Goal: Find specific page/section: Find specific page/section

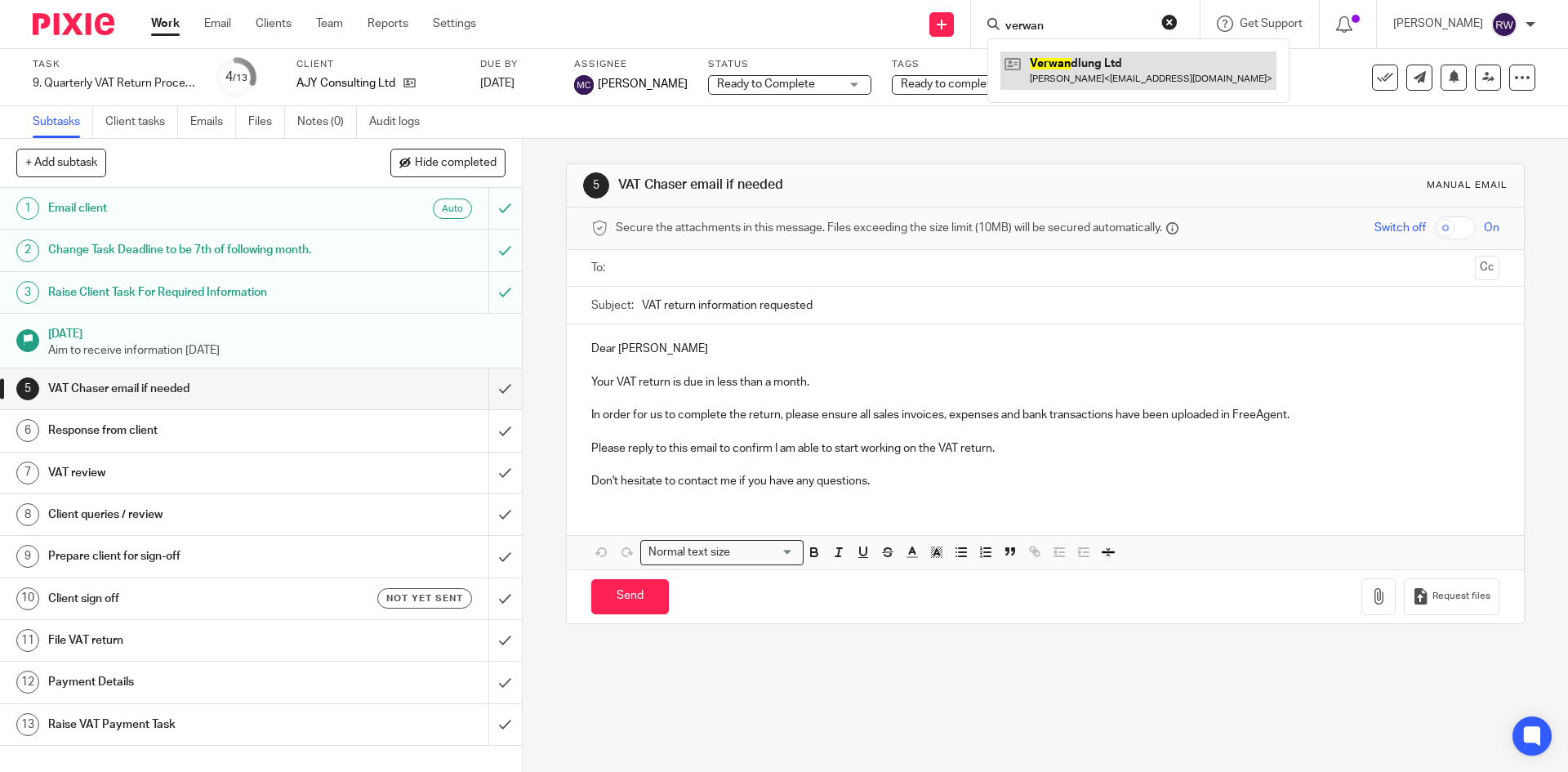
type input "verwan"
click at [1077, 58] on link at bounding box center [1138, 70] width 276 height 38
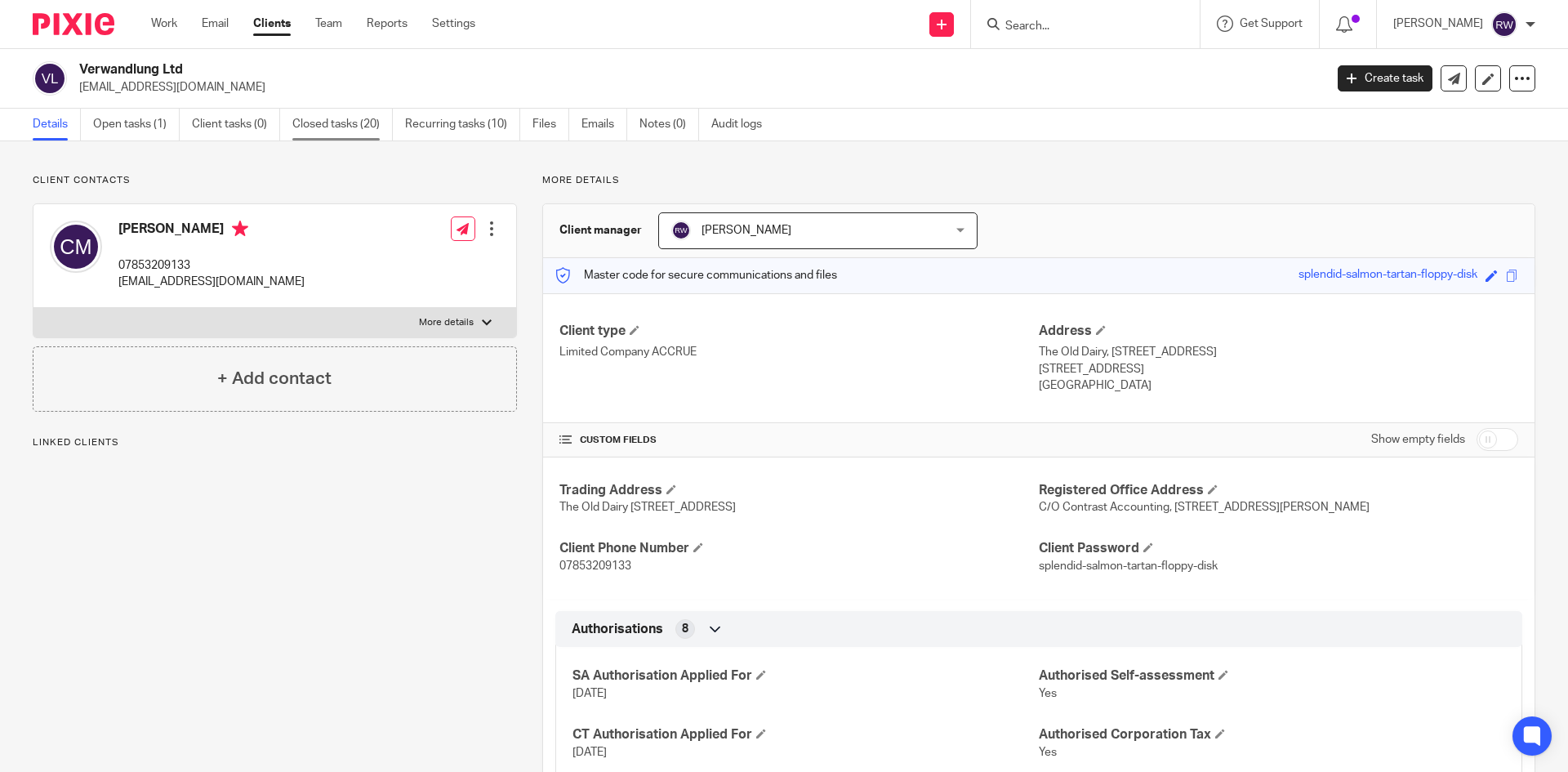
click at [380, 126] on link "Closed tasks (20)" at bounding box center [343, 124] width 101 height 32
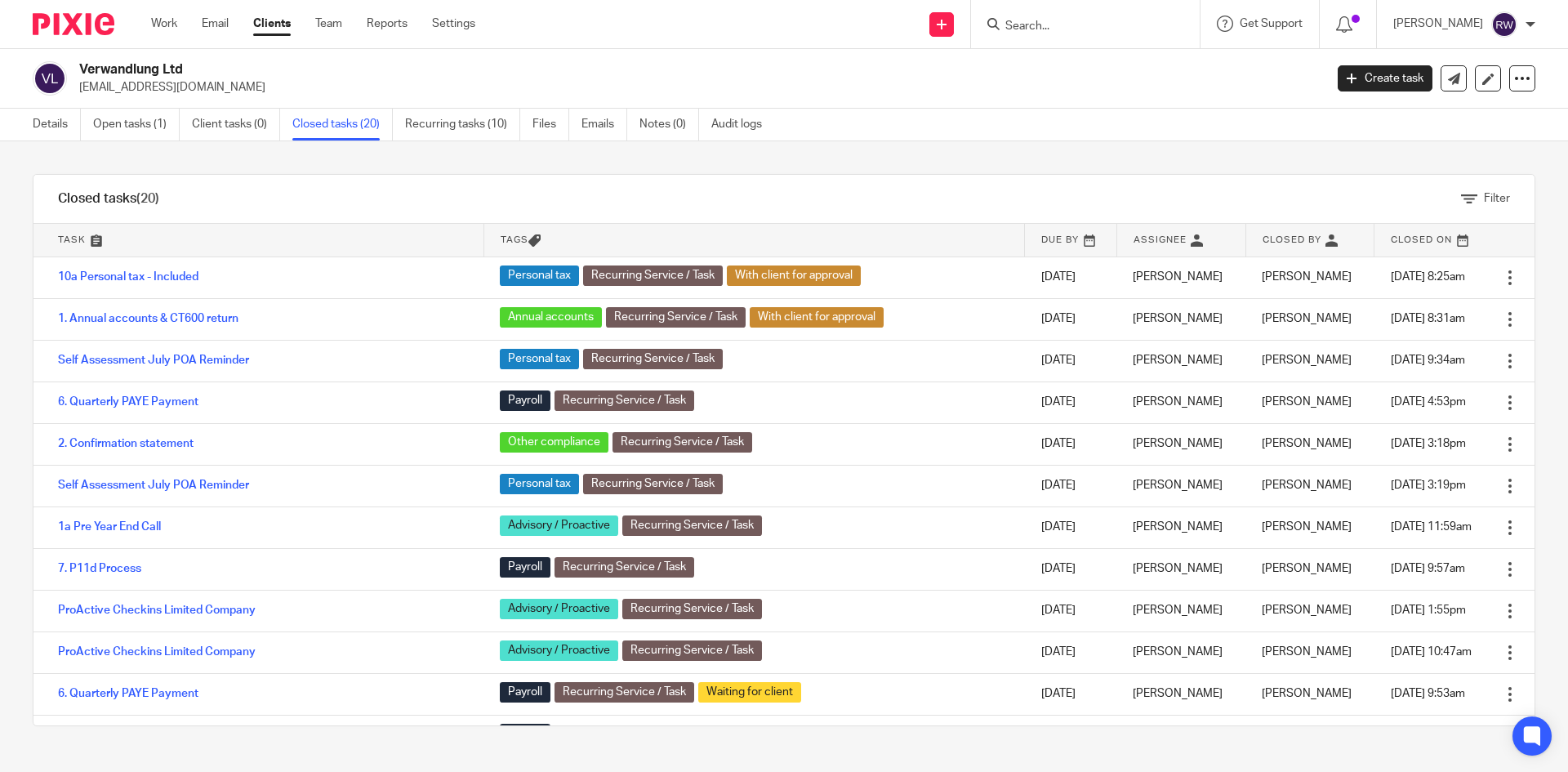
scroll to position [362, 0]
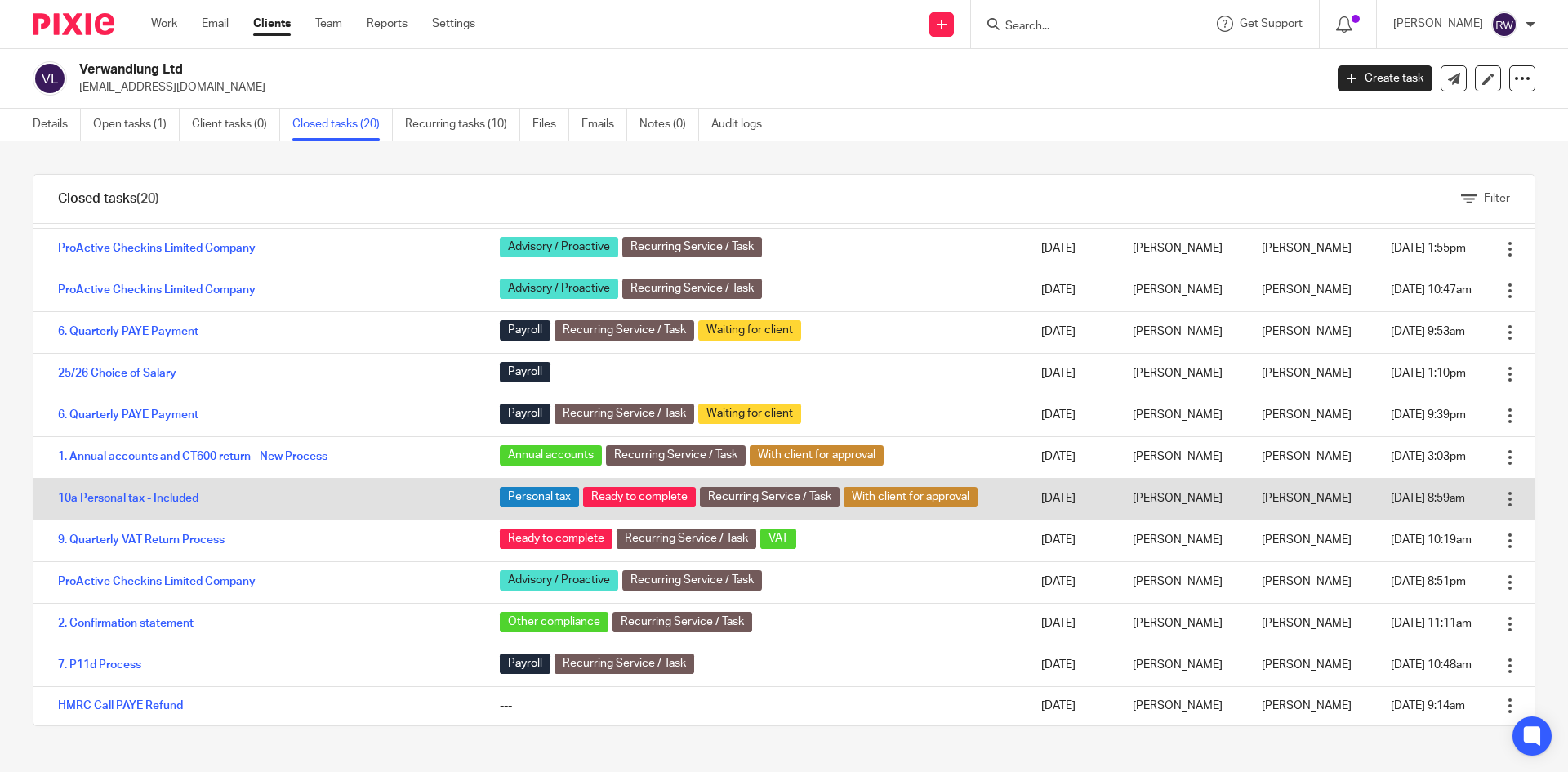
click at [168, 490] on td "10a Personal tax - Included" at bounding box center [259, 499] width 450 height 41
click at [168, 494] on link "10a Personal tax - Included" at bounding box center [128, 499] width 140 height 12
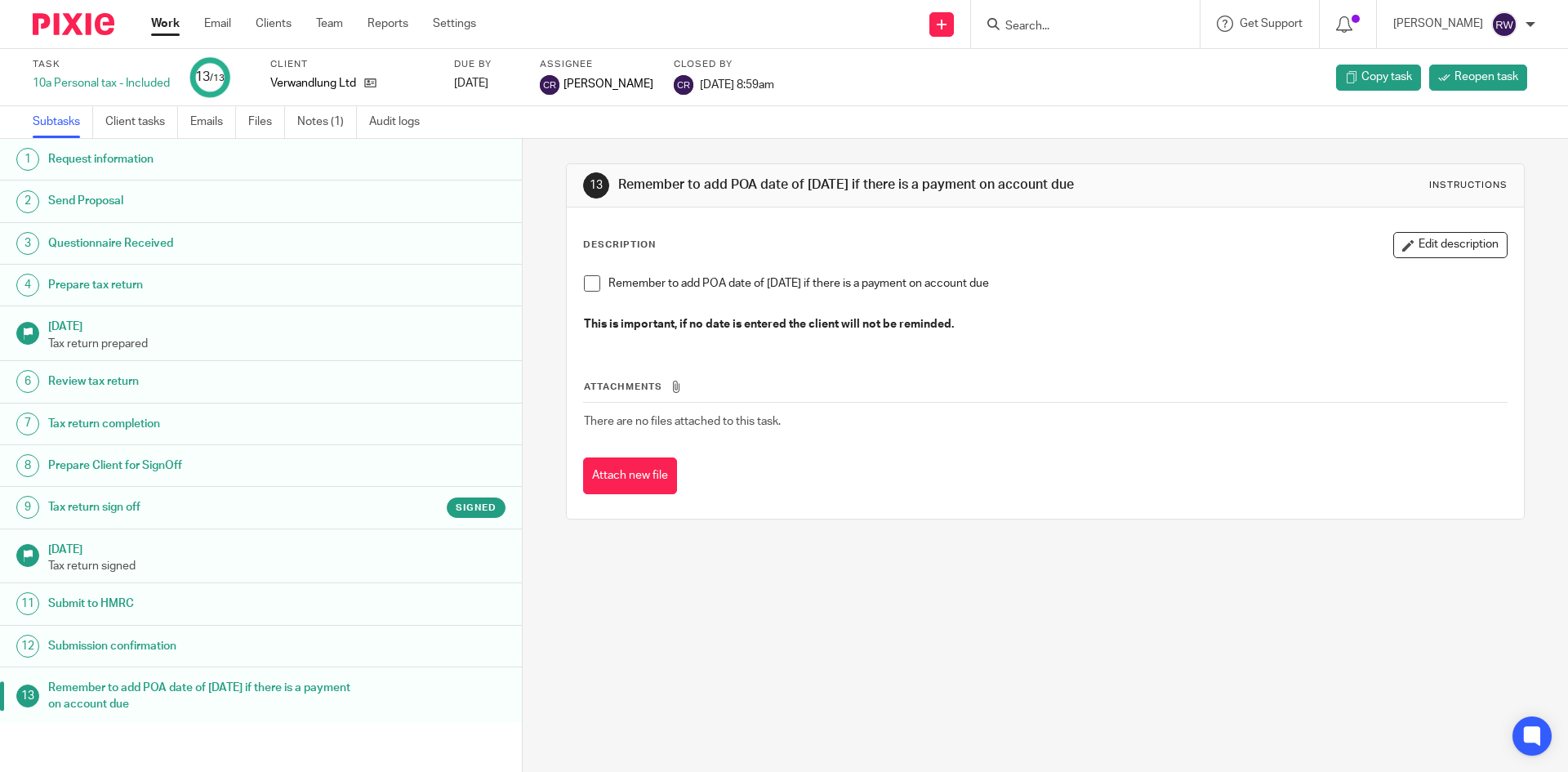
click at [319, 490] on link "9 Tax return sign off Signed" at bounding box center [261, 506] width 522 height 40
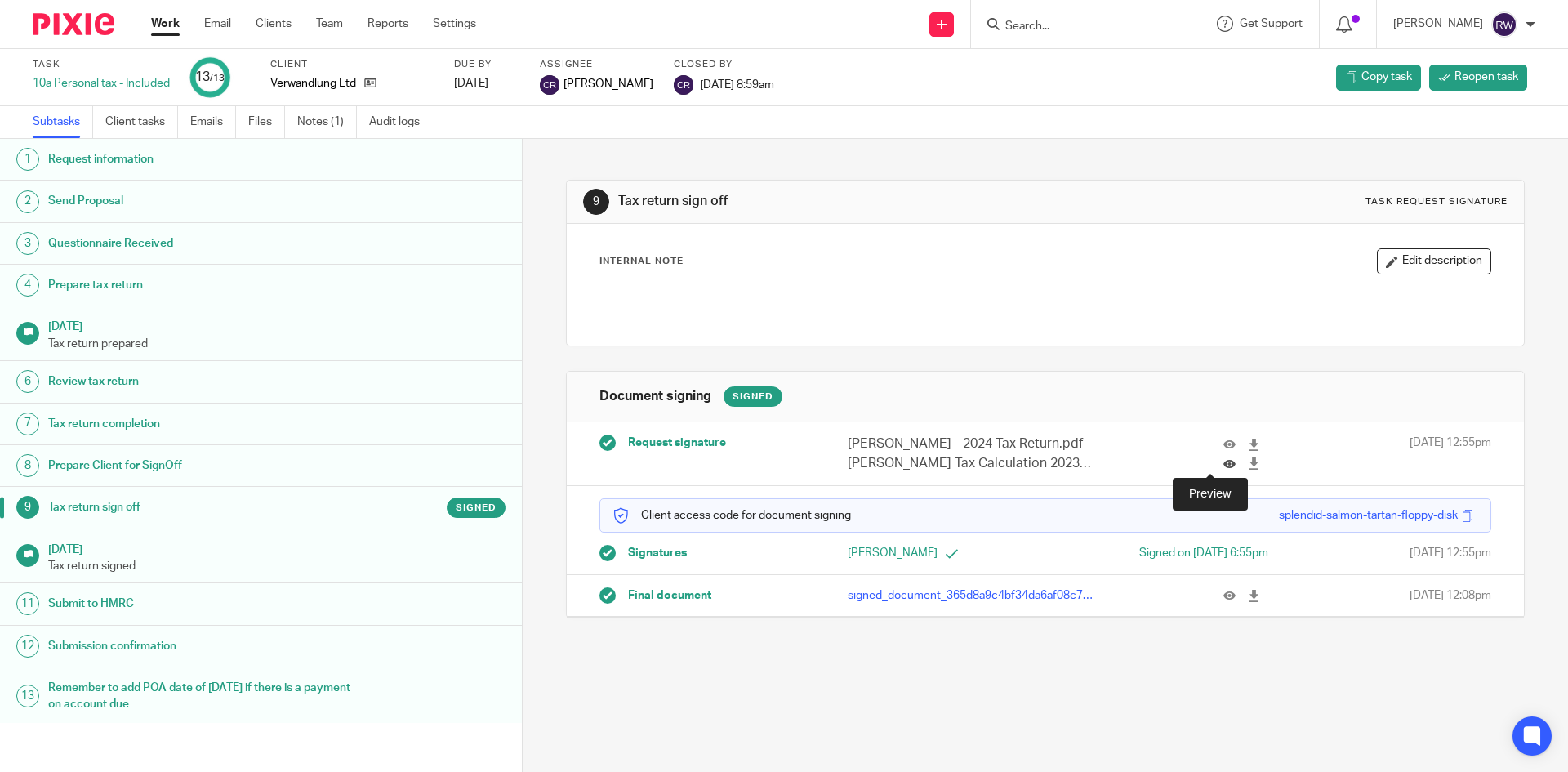
click at [1223, 459] on icon at bounding box center [1229, 463] width 12 height 12
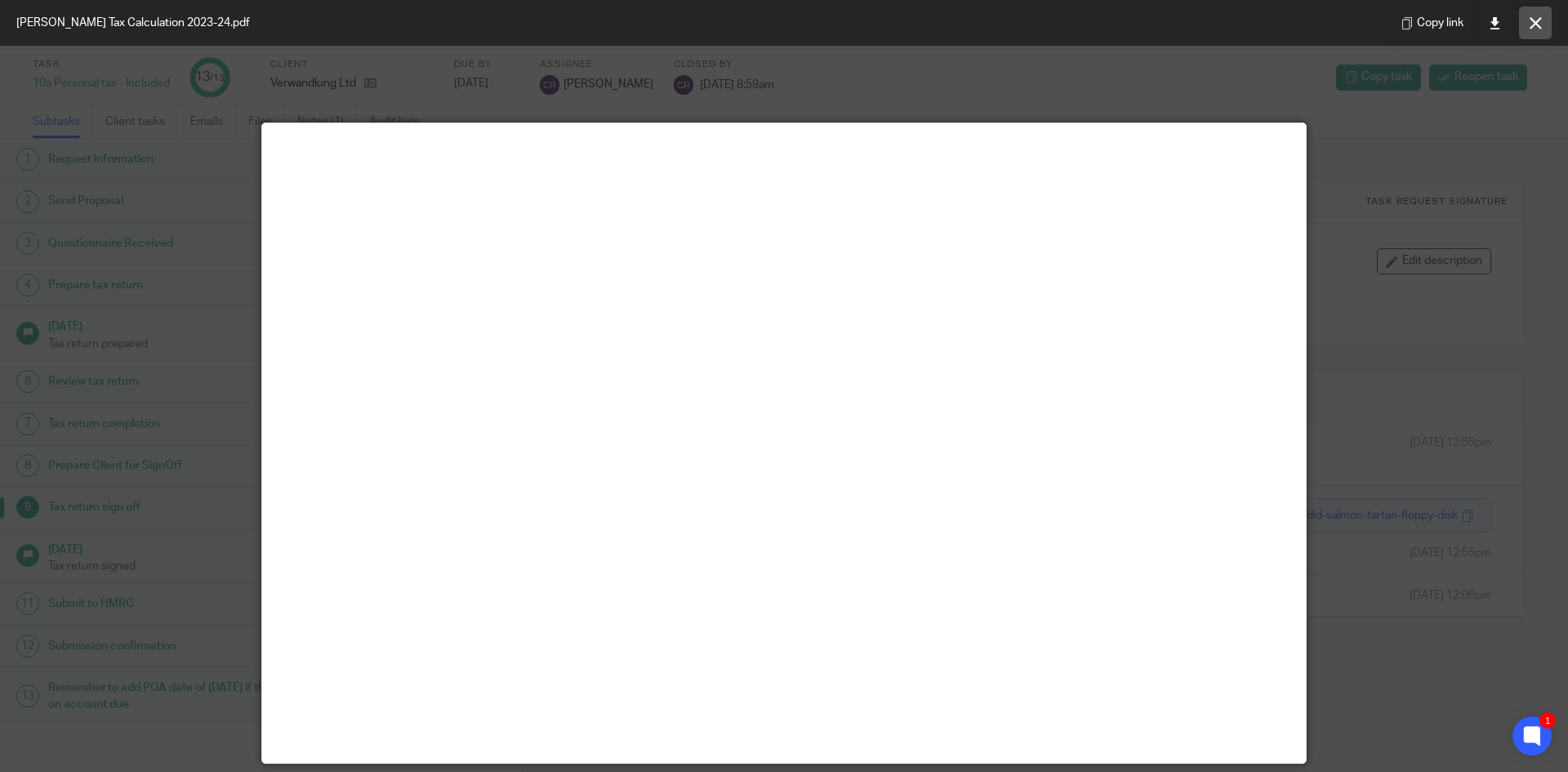
click at [1535, 18] on icon at bounding box center [1536, 23] width 12 height 12
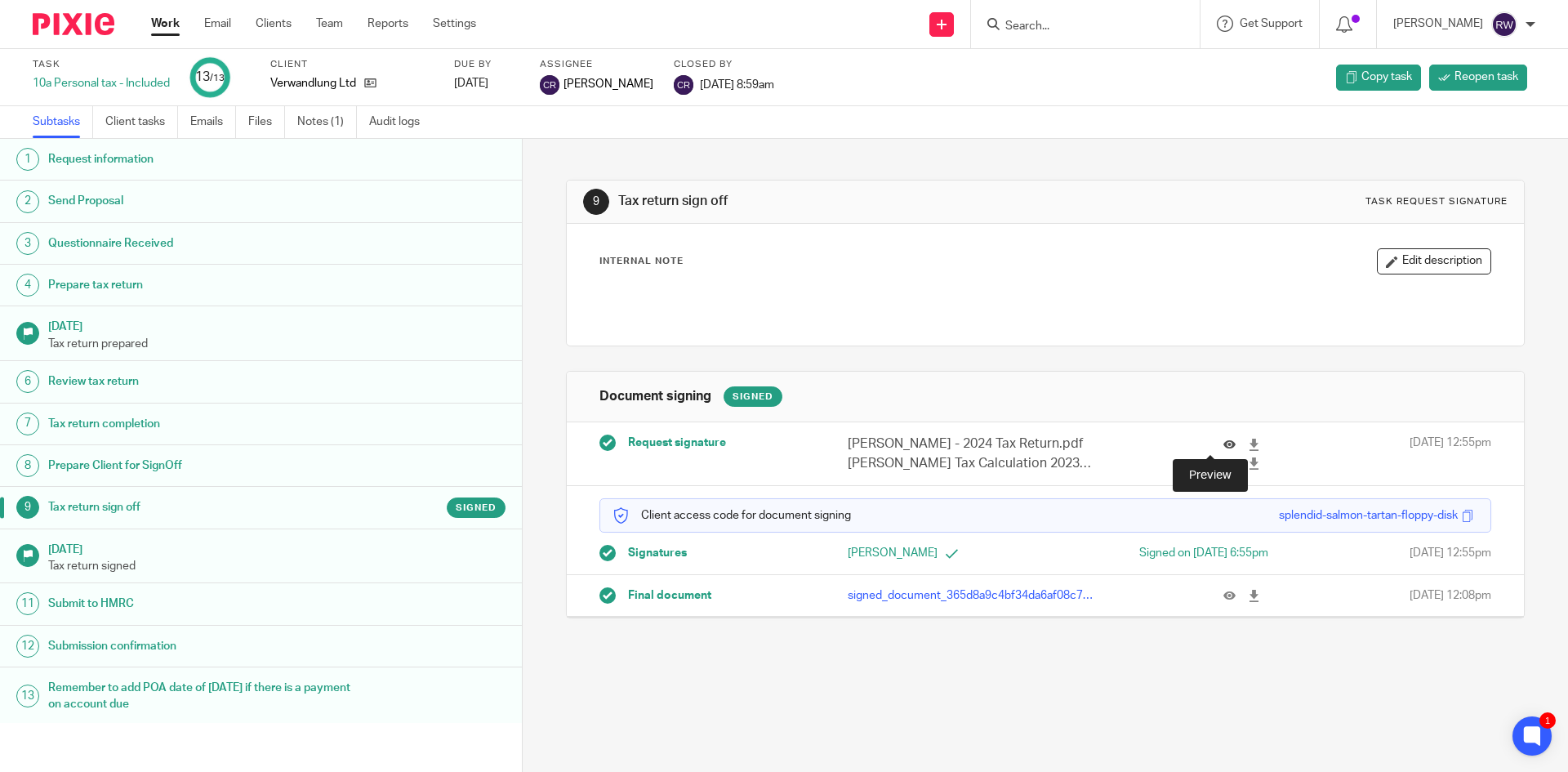
click at [1223, 441] on icon at bounding box center [1229, 444] width 12 height 12
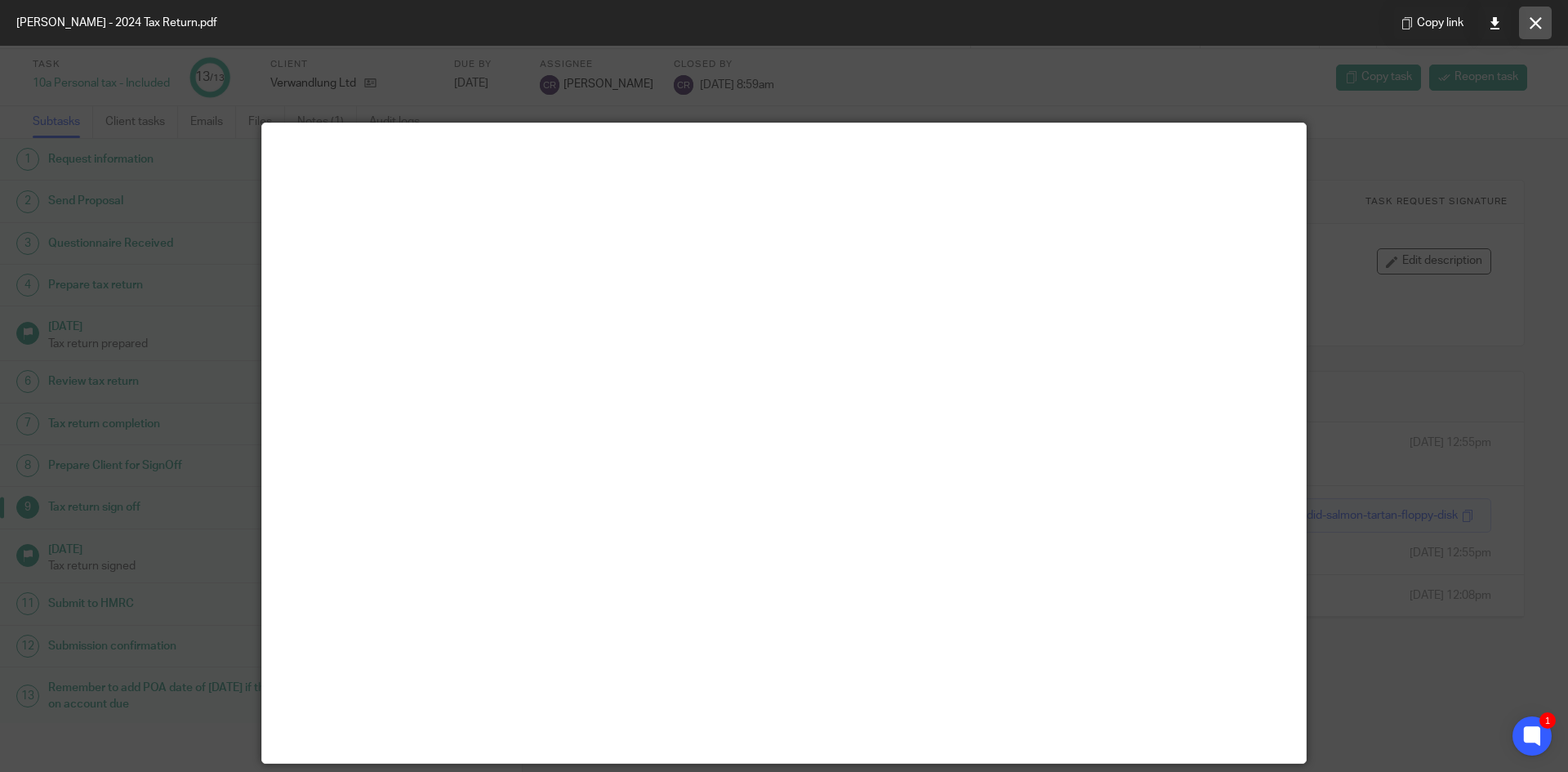
click at [1530, 32] on button at bounding box center [1535, 23] width 33 height 33
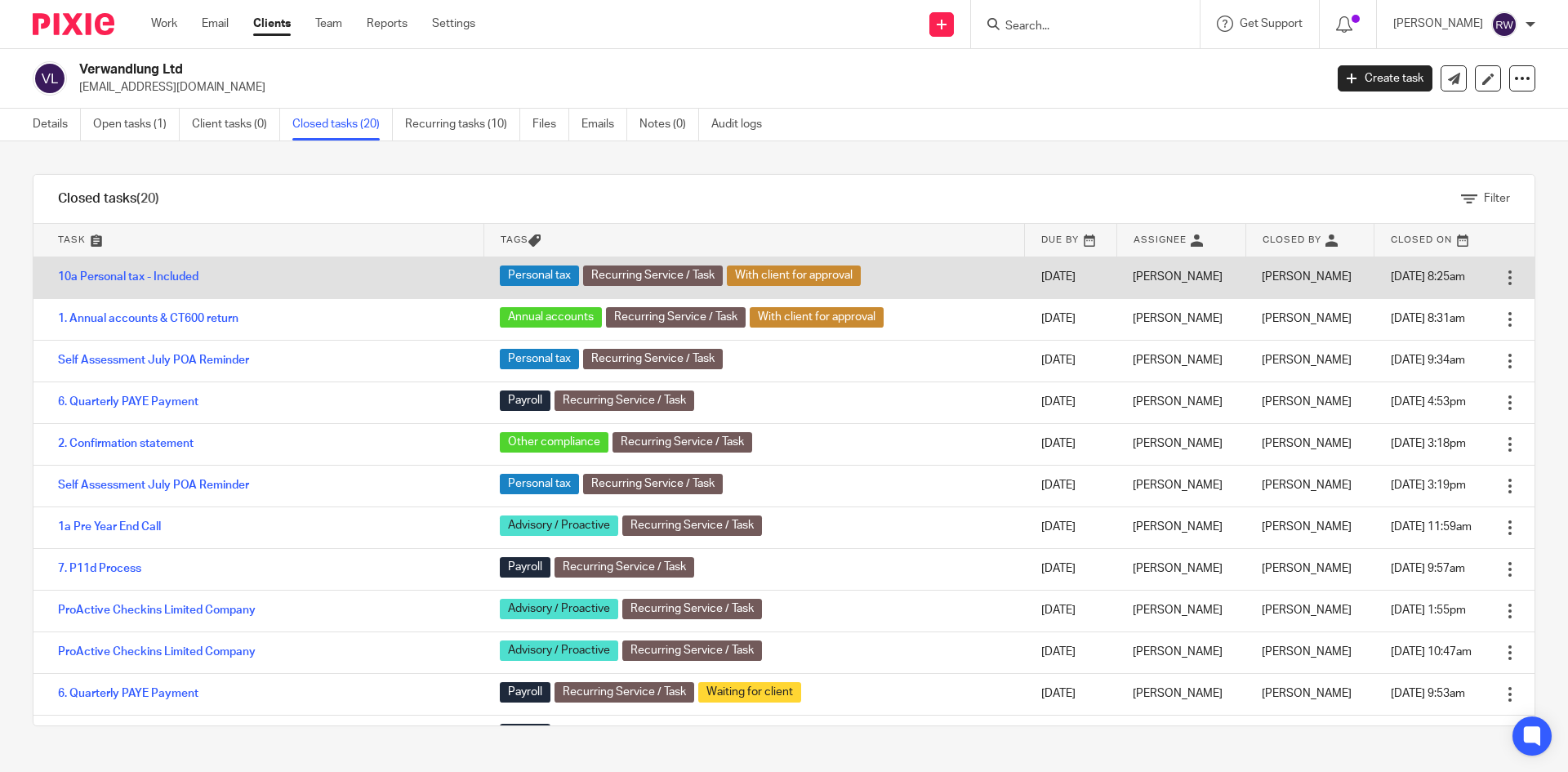
click at [157, 270] on td "10a Personal tax - Included" at bounding box center [259, 277] width 450 height 41
click at [157, 276] on link "10a Personal tax - Included" at bounding box center [128, 277] width 140 height 12
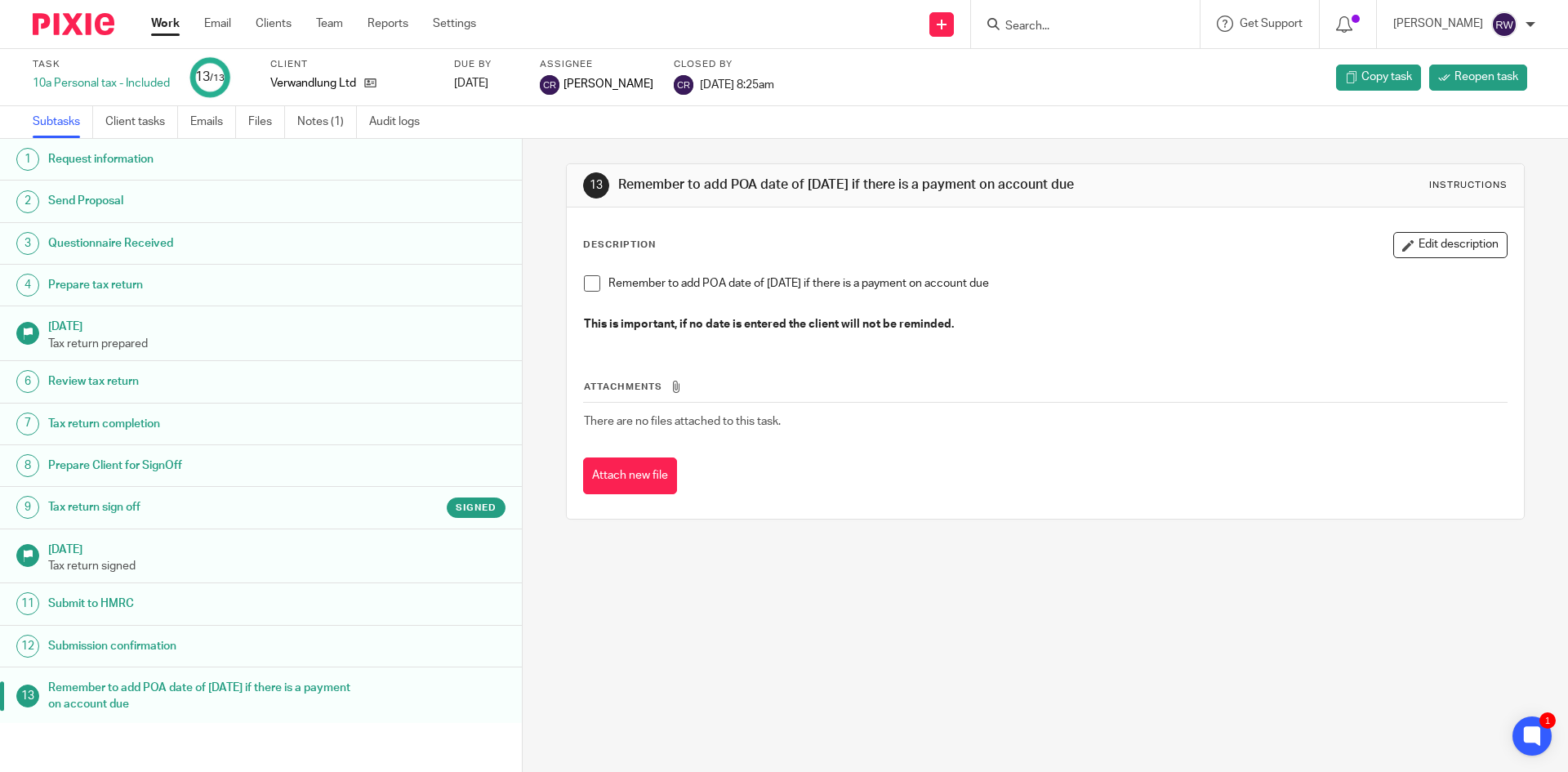
click at [366, 520] on link "9 Tax return sign off Signed" at bounding box center [261, 506] width 522 height 40
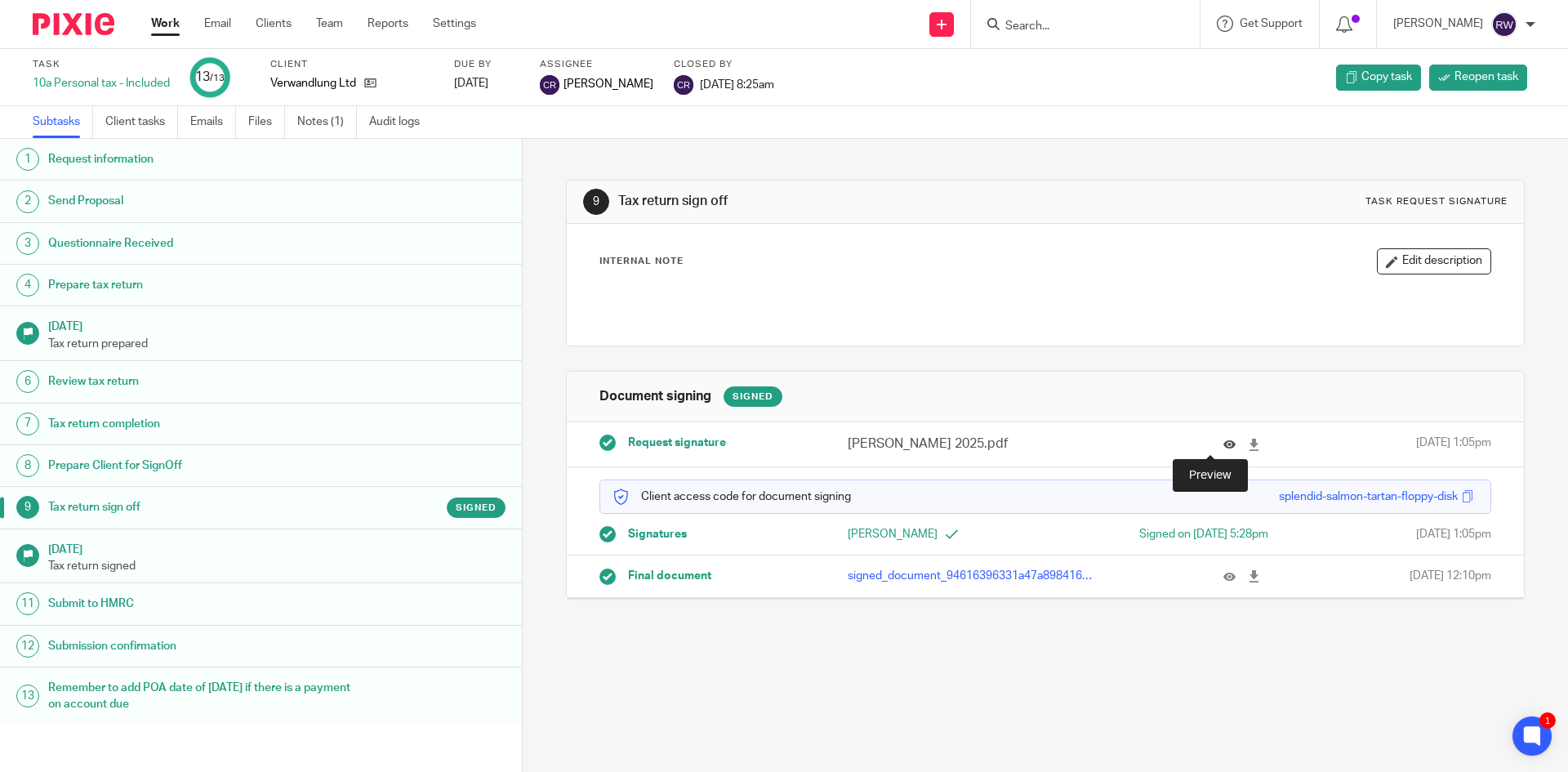
click at [1223, 447] on icon at bounding box center [1229, 444] width 12 height 12
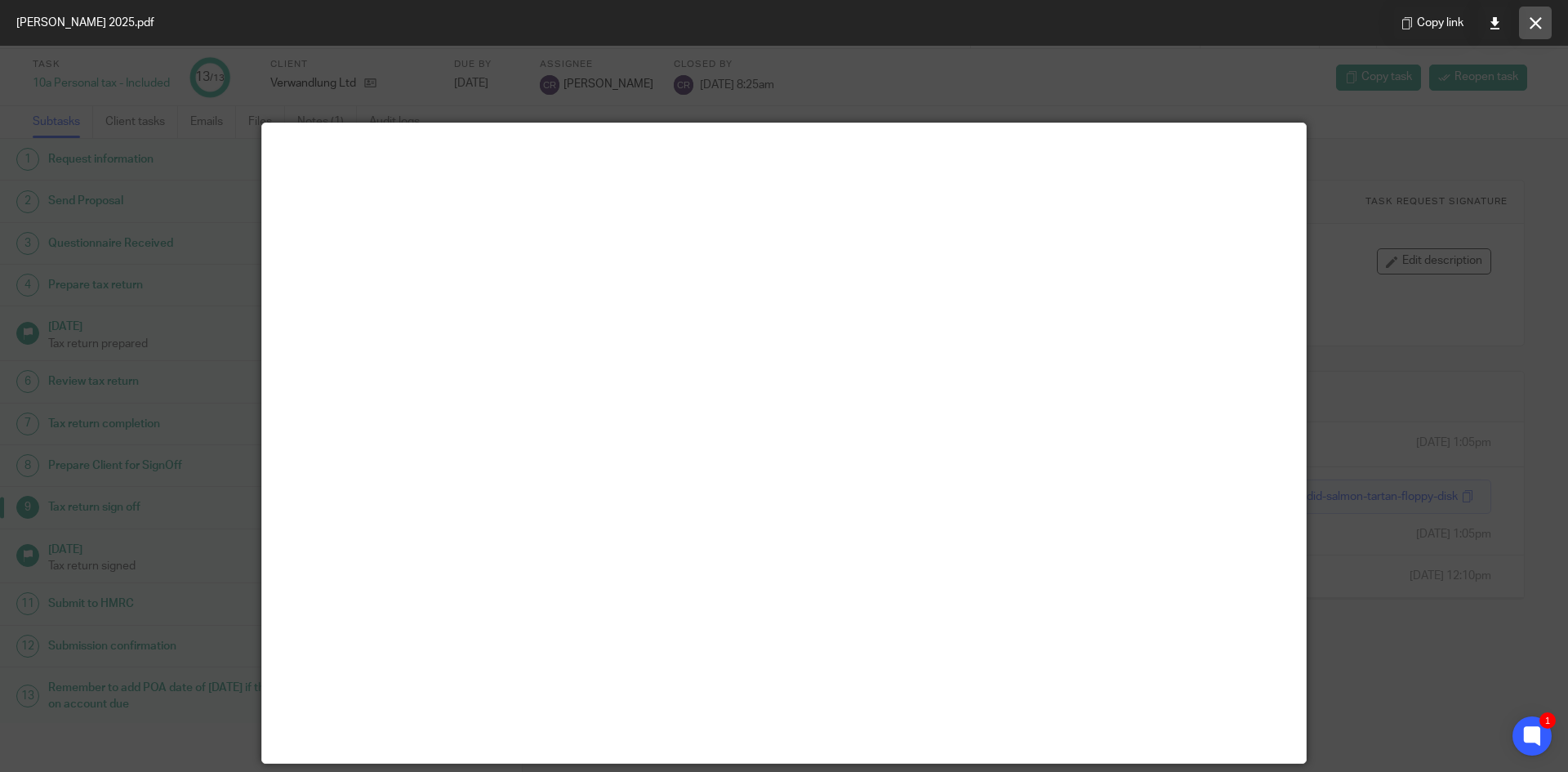
drag, startPoint x: 1538, startPoint y: 22, endPoint x: 1529, endPoint y: 35, distance: 15.8
click at [1538, 22] on icon at bounding box center [1536, 23] width 12 height 12
